Goal: Use online tool/utility: Utilize a website feature to perform a specific function

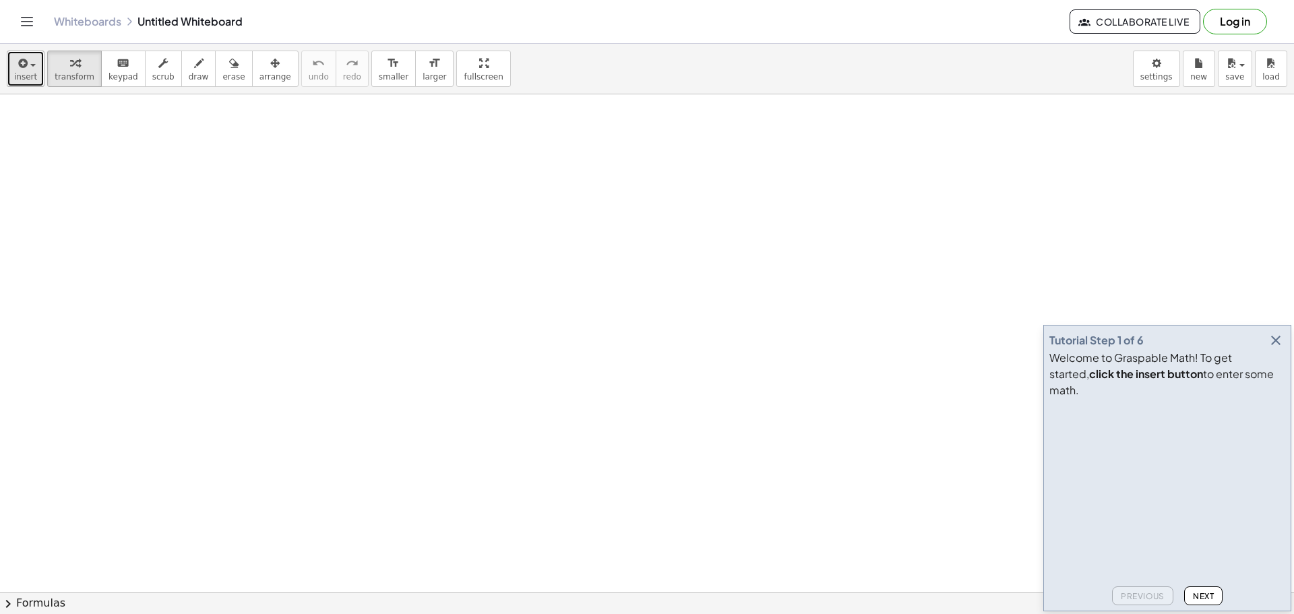
click at [16, 59] on icon "button" at bounding box center [22, 63] width 12 height 16
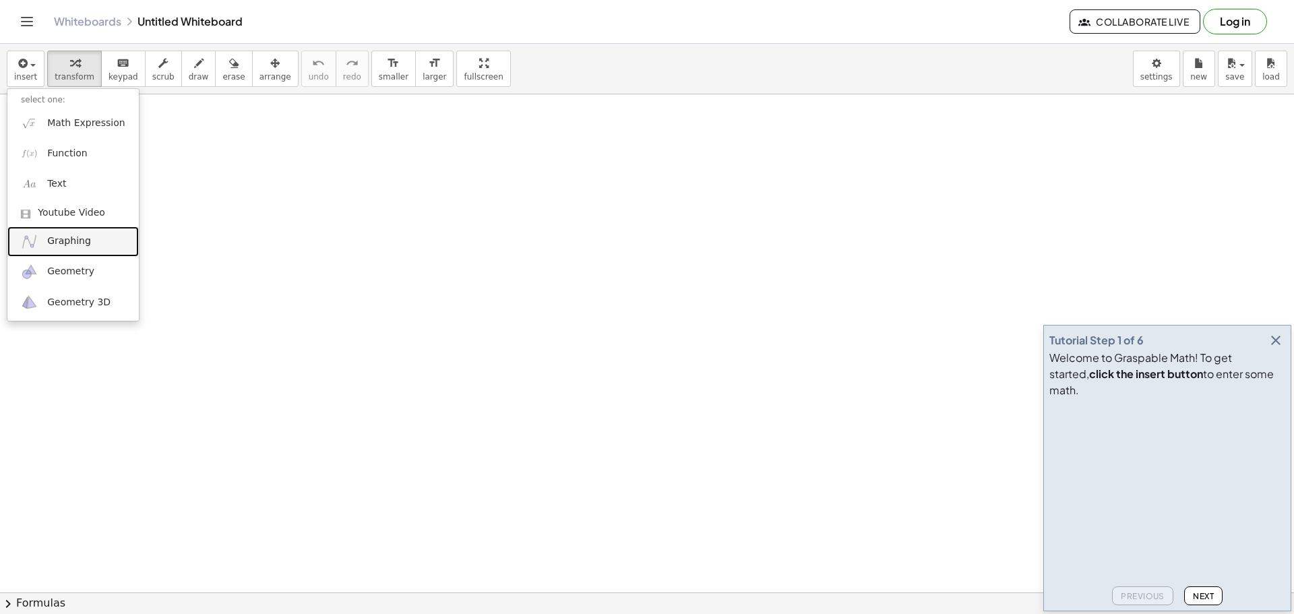
click at [90, 244] on link "Graphing" at bounding box center [72, 241] width 131 height 30
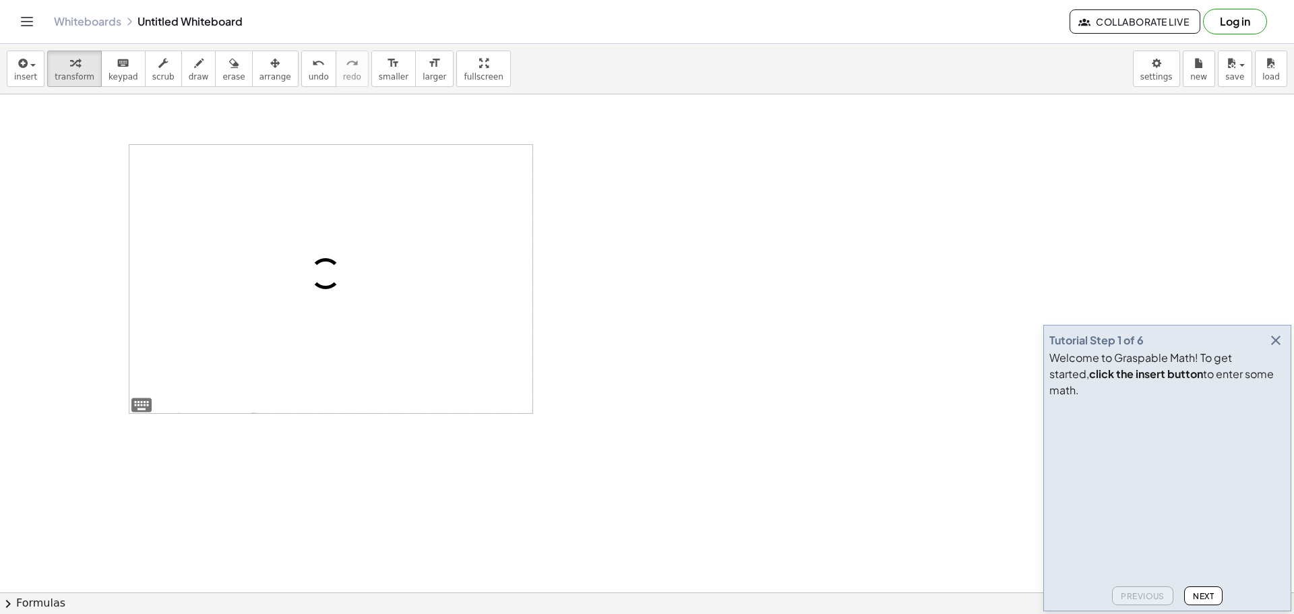
drag, startPoint x: 328, startPoint y: 281, endPoint x: 319, endPoint y: 281, distance: 8.8
click at [319, 281] on div at bounding box center [330, 279] width 403 height 268
click at [22, 81] on span "insert" at bounding box center [25, 76] width 23 height 9
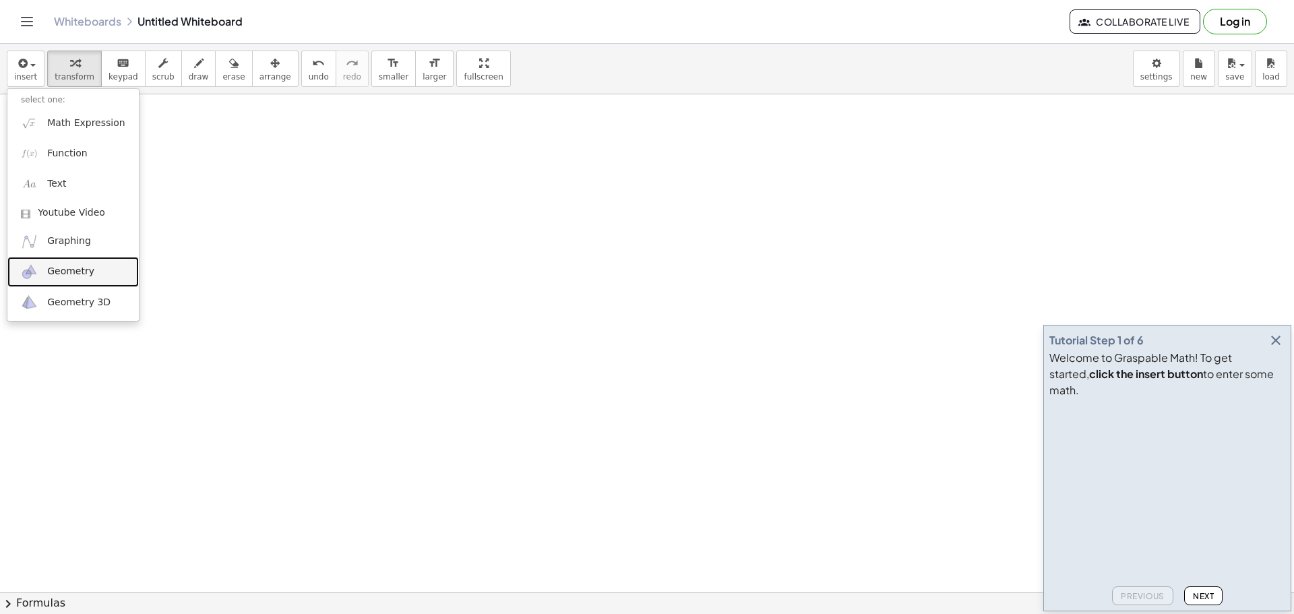
click at [69, 274] on span "Geometry" at bounding box center [70, 271] width 47 height 13
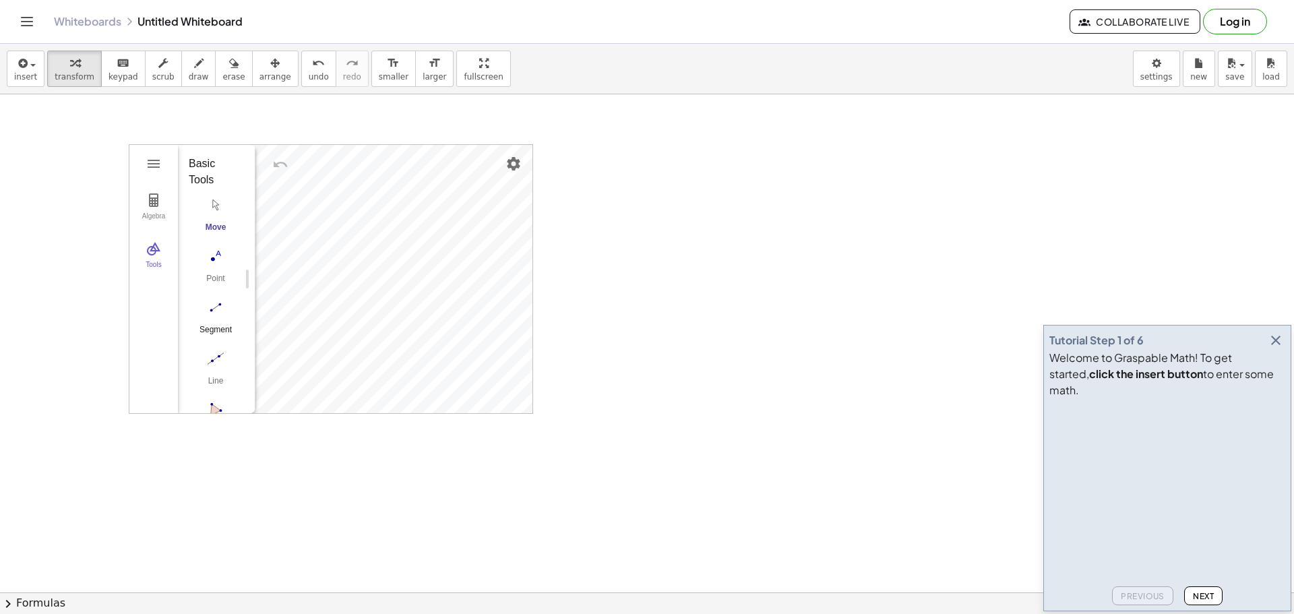
drag, startPoint x: 212, startPoint y: 310, endPoint x: 228, endPoint y: 321, distance: 18.9
click at [228, 321] on button "Segment" at bounding box center [216, 320] width 54 height 49
click at [211, 307] on img "Segment. Select two points or positions" at bounding box center [216, 308] width 54 height 22
click at [301, 78] on button "undo undo" at bounding box center [318, 69] width 35 height 36
click at [16, 74] on span "insert" at bounding box center [25, 76] width 23 height 9
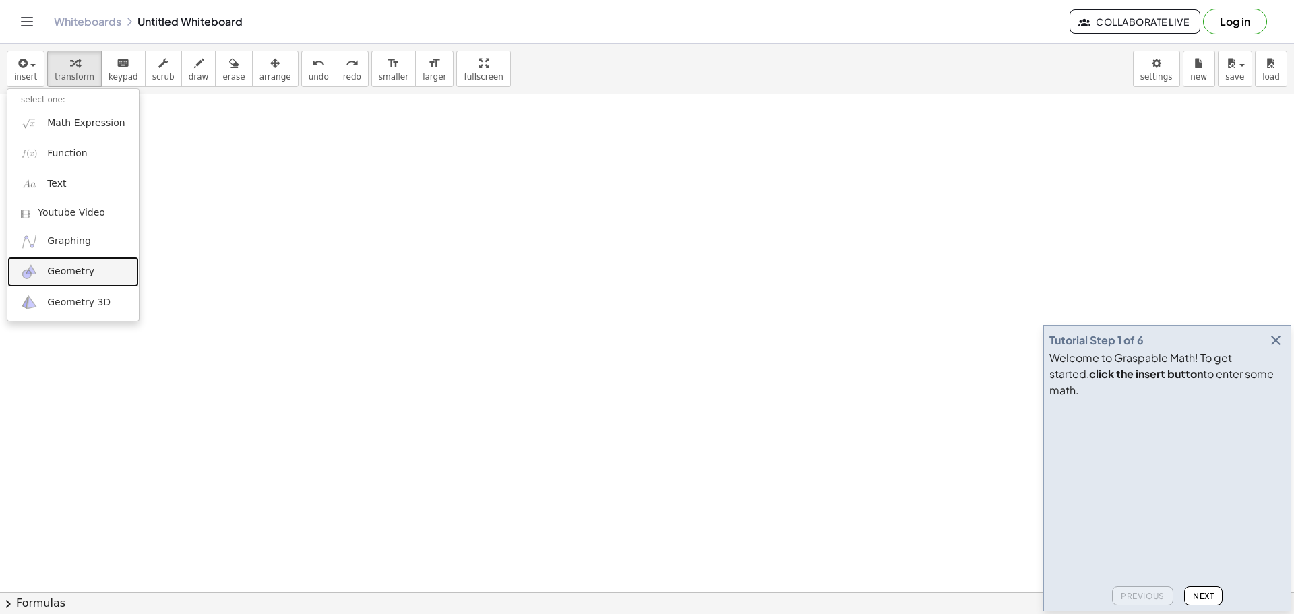
click at [82, 265] on span "Geometry" at bounding box center [70, 271] width 47 height 13
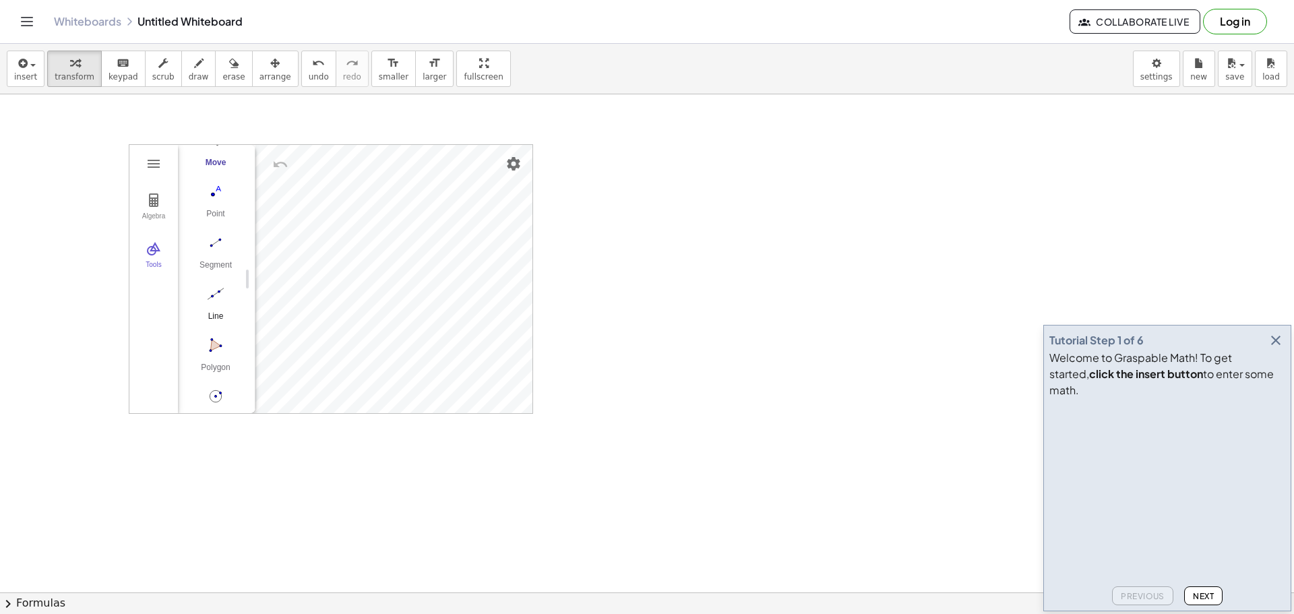
scroll to position [71, 0]
click at [207, 338] on img "Polygon. Select all vertices, then first vertex again" at bounding box center [216, 339] width 54 height 22
click at [205, 345] on img "Polygon. Select all vertices, then first vertex again" at bounding box center [216, 339] width 54 height 22
drag, startPoint x: 208, startPoint y: 341, endPoint x: 247, endPoint y: 325, distance: 42.3
click at [209, 341] on img "Polygon. Select all vertices, then first vertex again" at bounding box center [216, 339] width 54 height 22
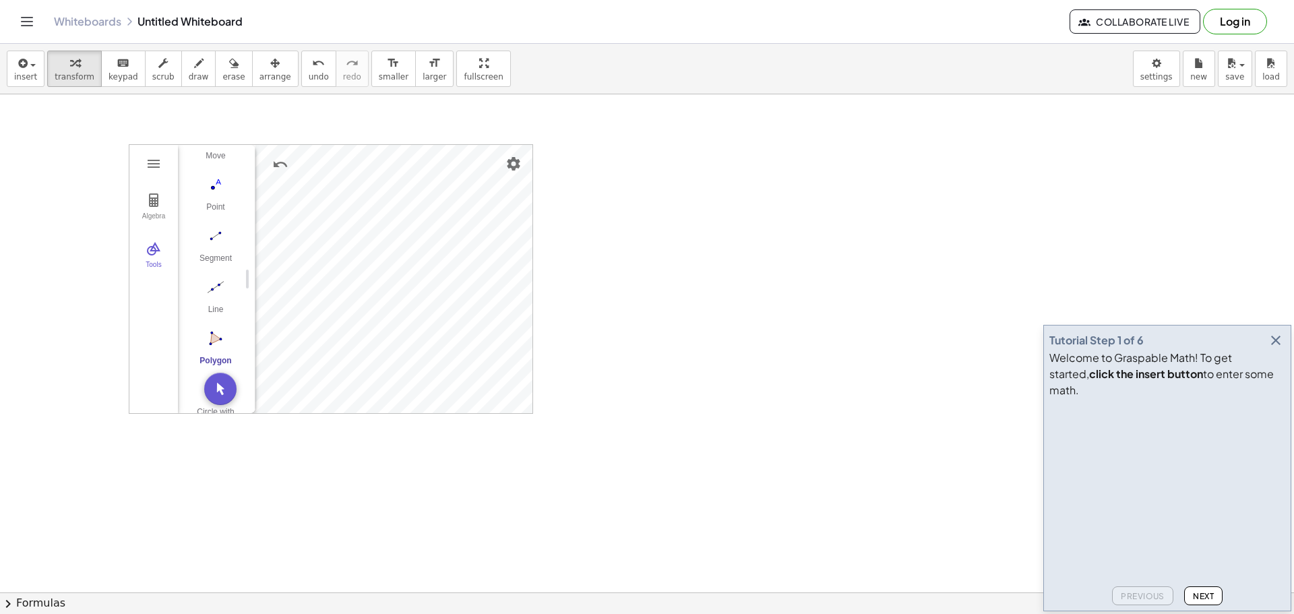
click at [213, 346] on img "Polygon. Select all vertices, then first vertex again" at bounding box center [216, 339] width 54 height 22
click at [216, 337] on img "Polygon. Select all vertices, then first vertex again" at bounding box center [216, 339] width 54 height 22
click at [204, 346] on img "Polygon. Select all vertices, then first vertex again" at bounding box center [216, 339] width 54 height 22
click at [445, 300] on div "Fix Object" at bounding box center [467, 305] width 49 height 22
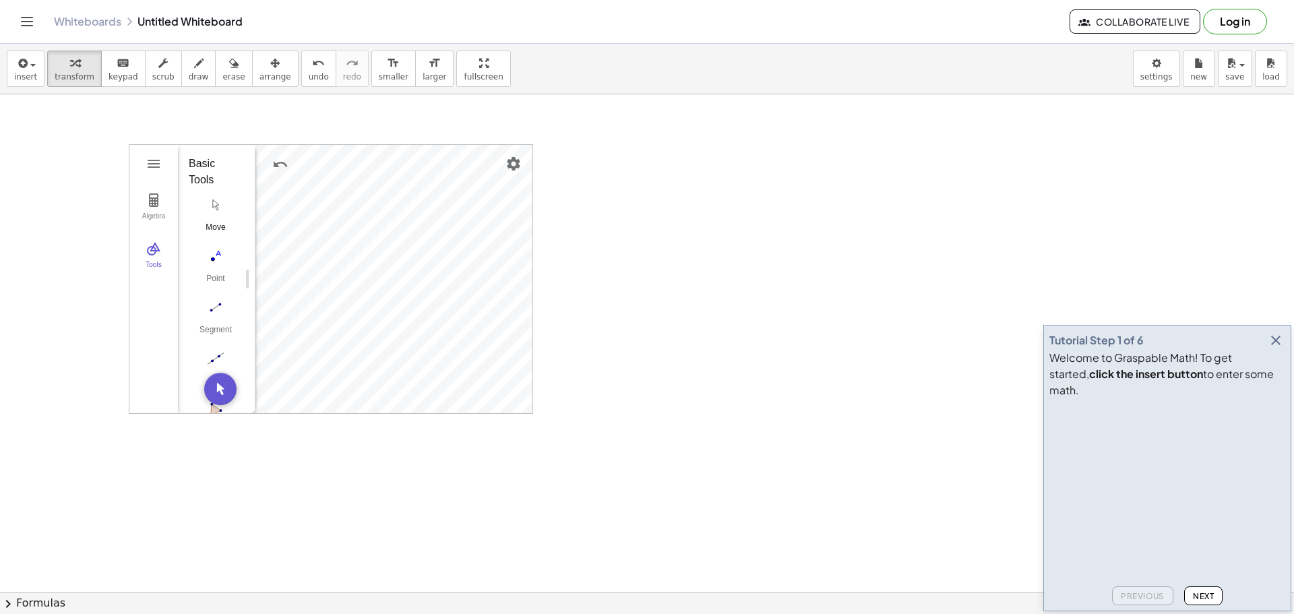
click at [212, 201] on img "Move. Drag or select object" at bounding box center [216, 205] width 54 height 22
click at [230, 183] on button "Segment" at bounding box center [216, 188] width 54 height 49
click at [214, 206] on img "Move. Drag or select object" at bounding box center [216, 205] width 54 height 22
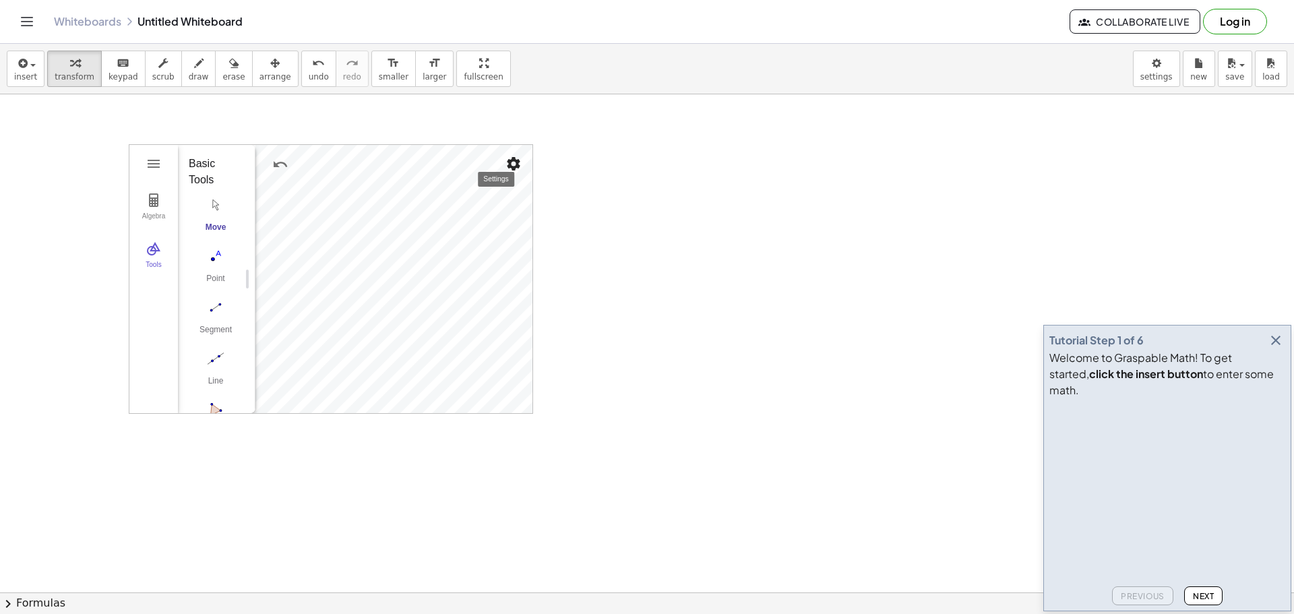
click at [512, 166] on img "Settings" at bounding box center [513, 164] width 16 height 16
click at [439, 188] on span "Show Grid" at bounding box center [414, 194] width 51 height 22
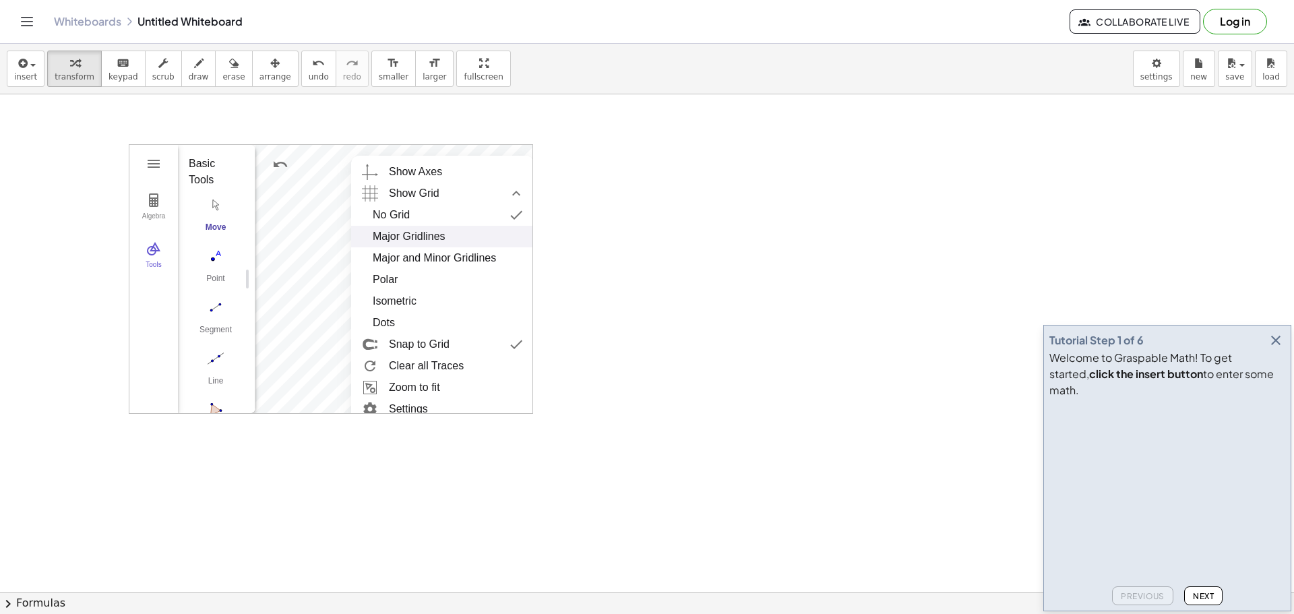
click at [456, 238] on div "Major Gridlines" at bounding box center [443, 237] width 140 height 22
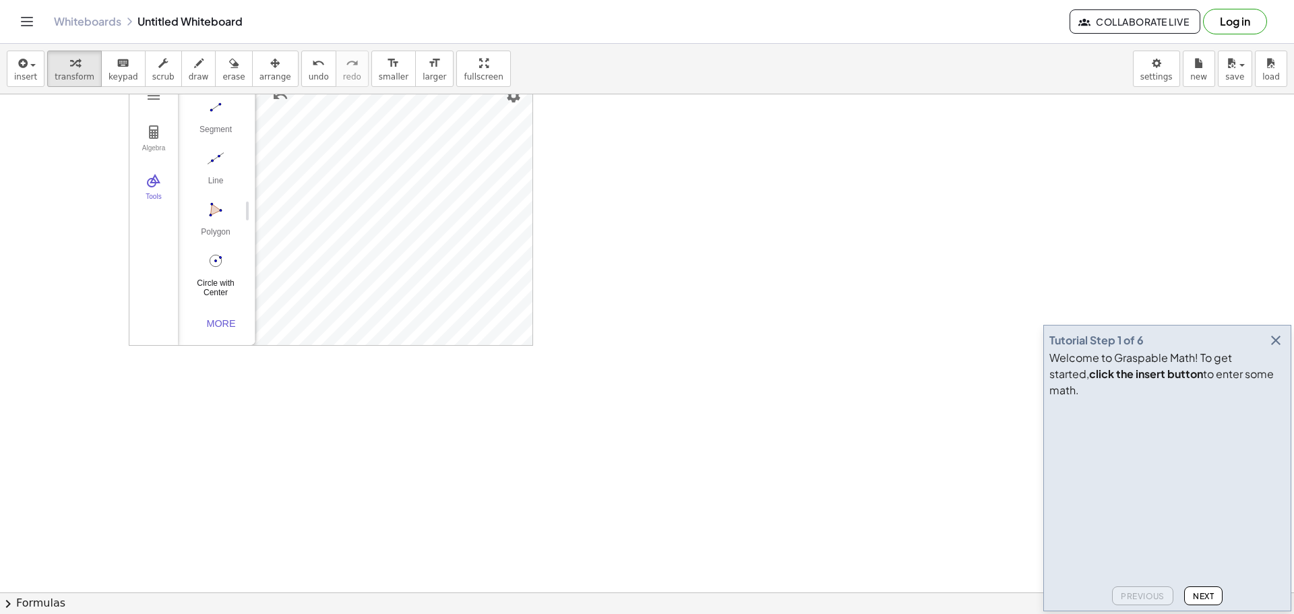
scroll to position [586, 0]
click at [223, 388] on div "More" at bounding box center [220, 391] width 43 height 11
click at [212, 223] on img "Angle. Select three points or two lines" at bounding box center [216, 225] width 54 height 22
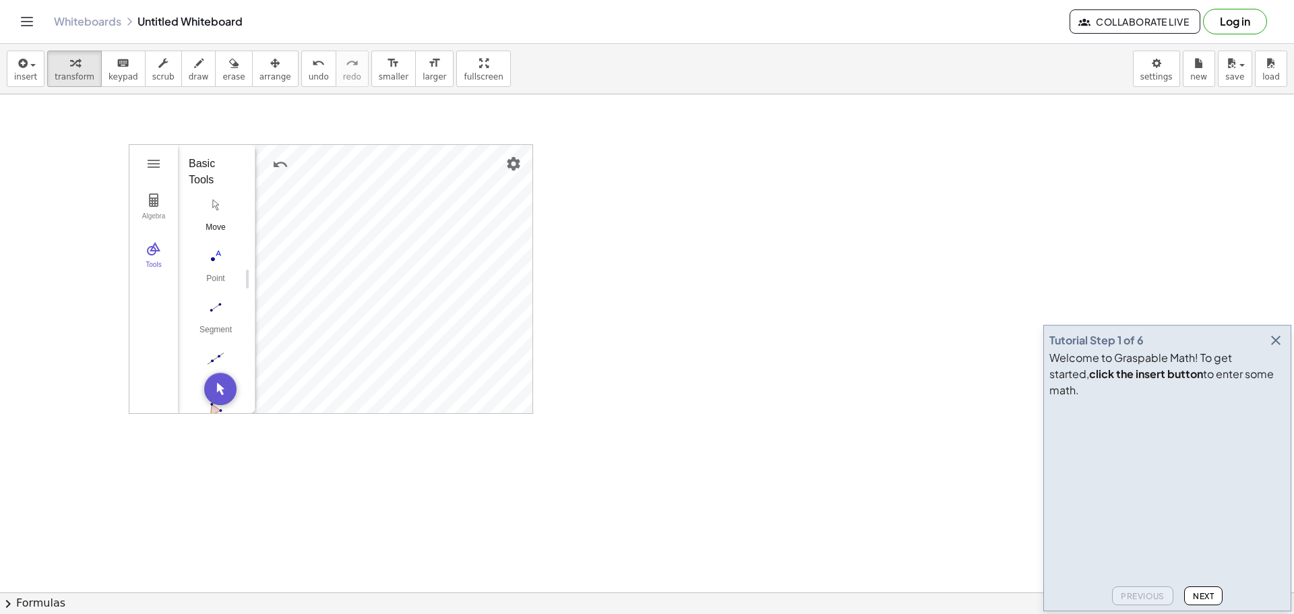
click at [206, 209] on img "Move. Drag or select object" at bounding box center [216, 205] width 54 height 22
click at [445, 177] on img "More" at bounding box center [447, 180] width 16 height 16
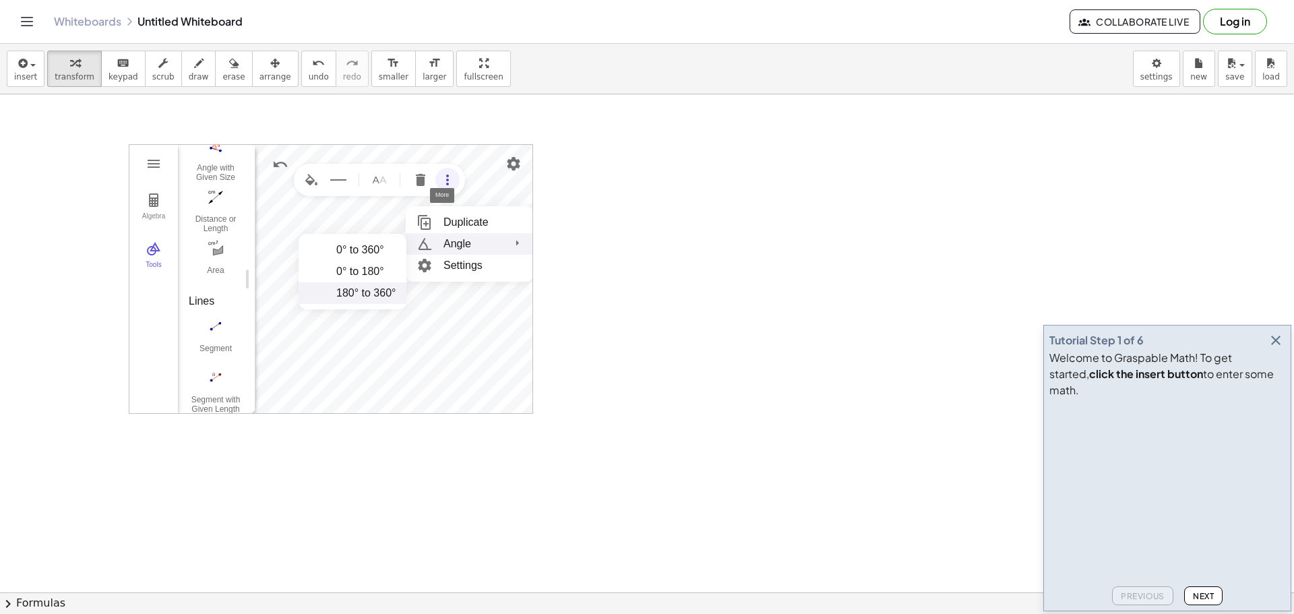
click at [369, 286] on li "180° to 360°" at bounding box center [353, 293] width 108 height 22
click at [450, 173] on img "More" at bounding box center [447, 180] width 16 height 16
click at [380, 252] on li "0° to 360°" at bounding box center [353, 250] width 108 height 22
click at [427, 175] on img "More" at bounding box center [434, 172] width 16 height 16
click at [373, 262] on li "0° to 180°" at bounding box center [353, 264] width 108 height 22
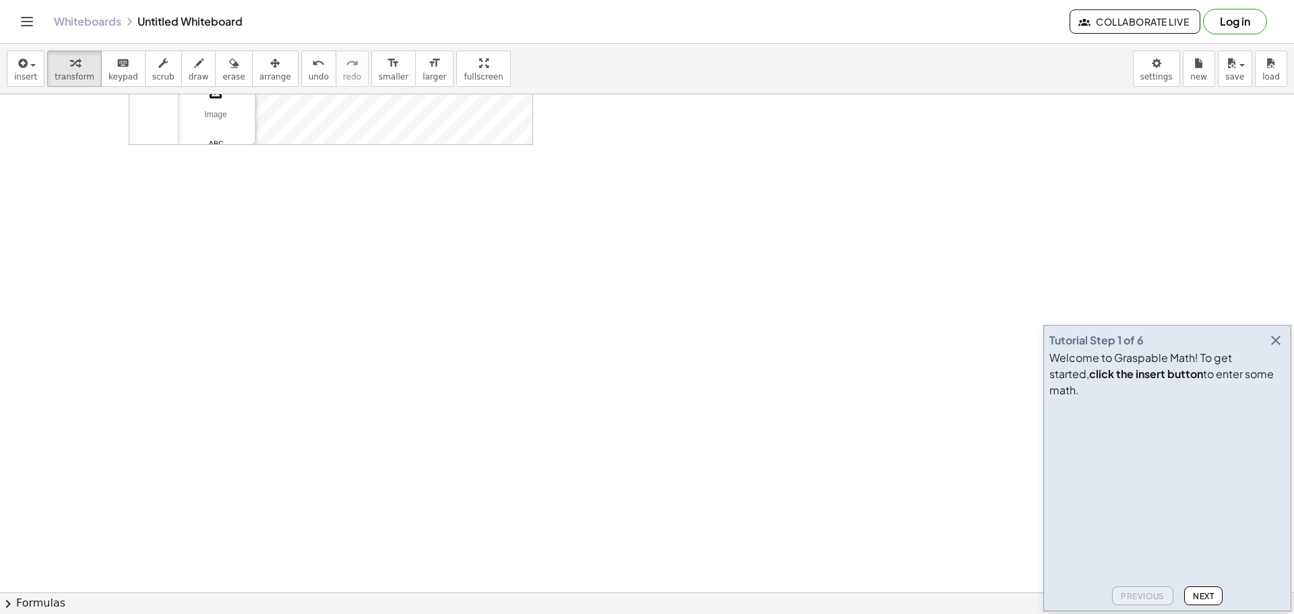
scroll to position [990, 0]
click at [1277, 348] on icon "button" at bounding box center [1276, 340] width 16 height 16
